Goal: Transaction & Acquisition: Obtain resource

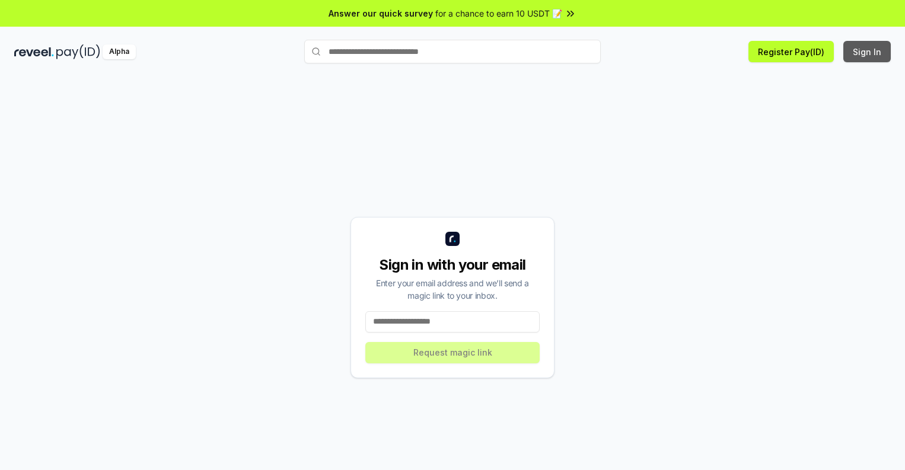
click at [868, 52] on button "Sign In" at bounding box center [866, 51] width 47 height 21
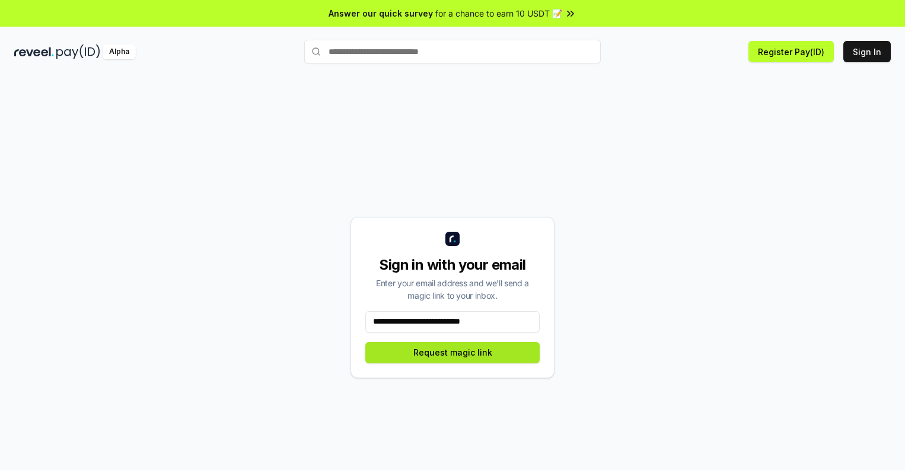
type input "**********"
click at [452, 352] on button "Request magic link" at bounding box center [452, 352] width 174 height 21
